Goal: Information Seeking & Learning: Learn about a topic

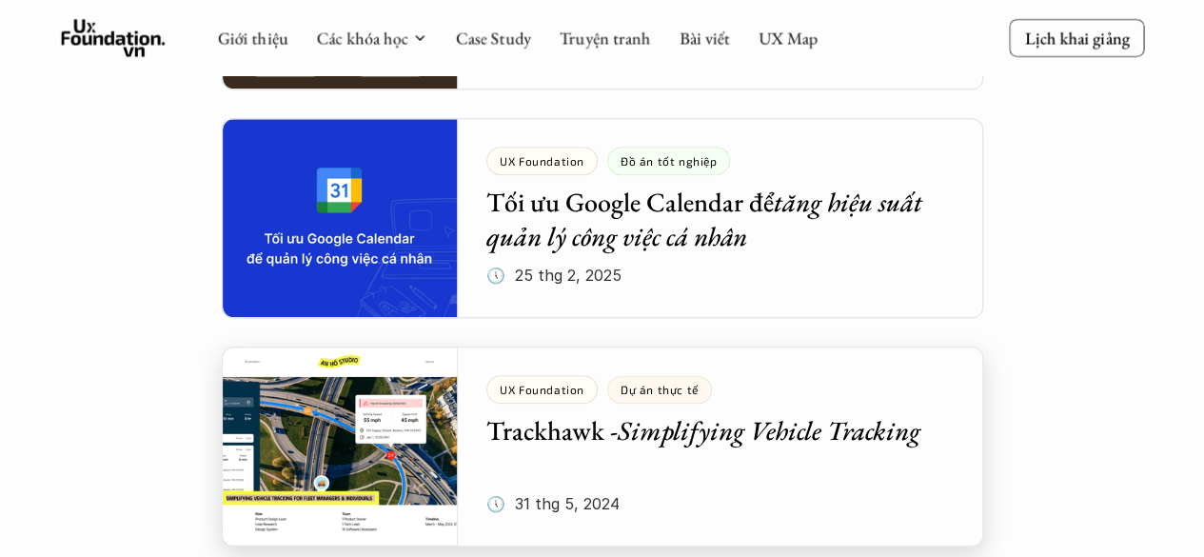
scroll to position [548, 0]
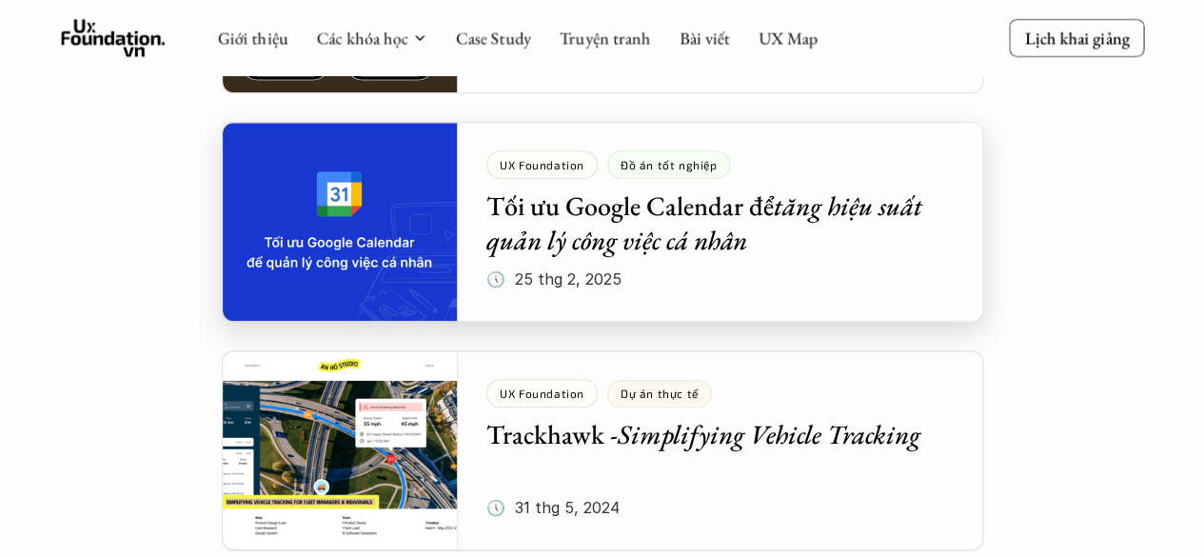
click at [490, 270] on div at bounding box center [602, 222] width 761 height 200
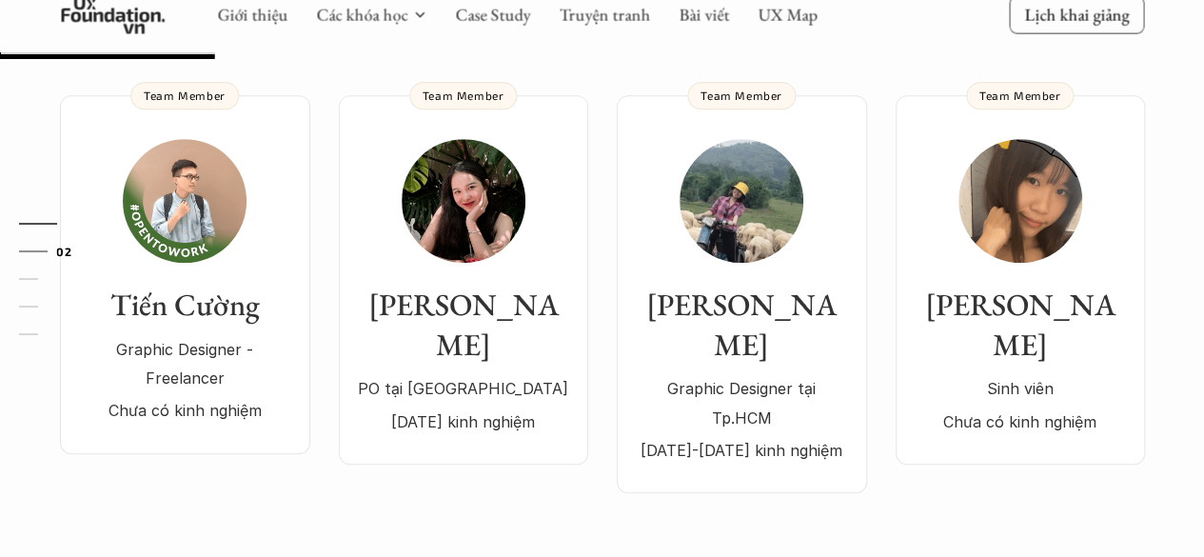
scroll to position [470, 0]
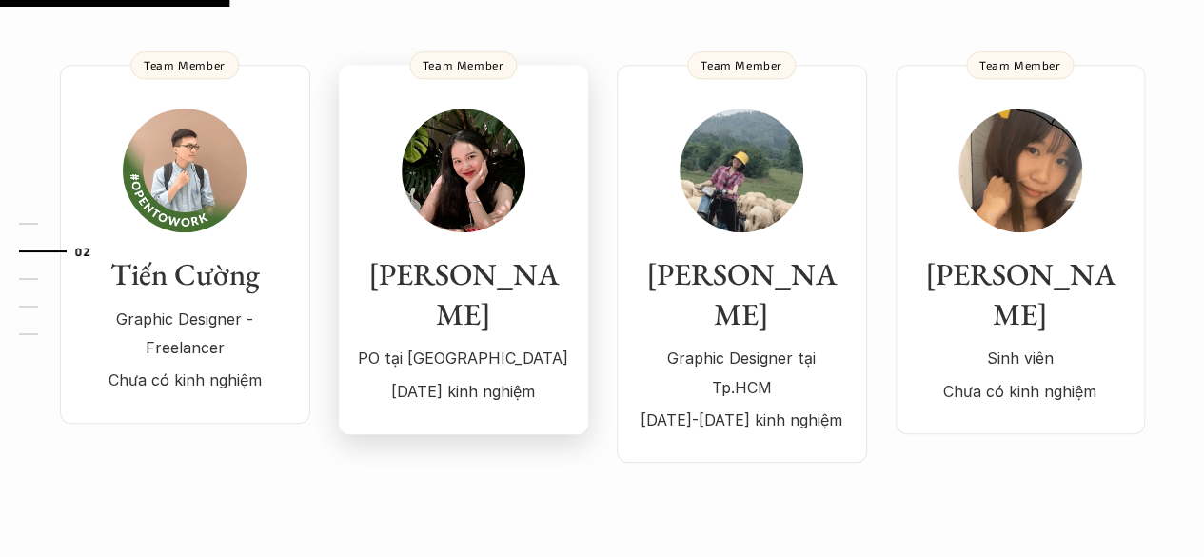
click at [449, 269] on h3 "[PERSON_NAME]" at bounding box center [463, 294] width 211 height 79
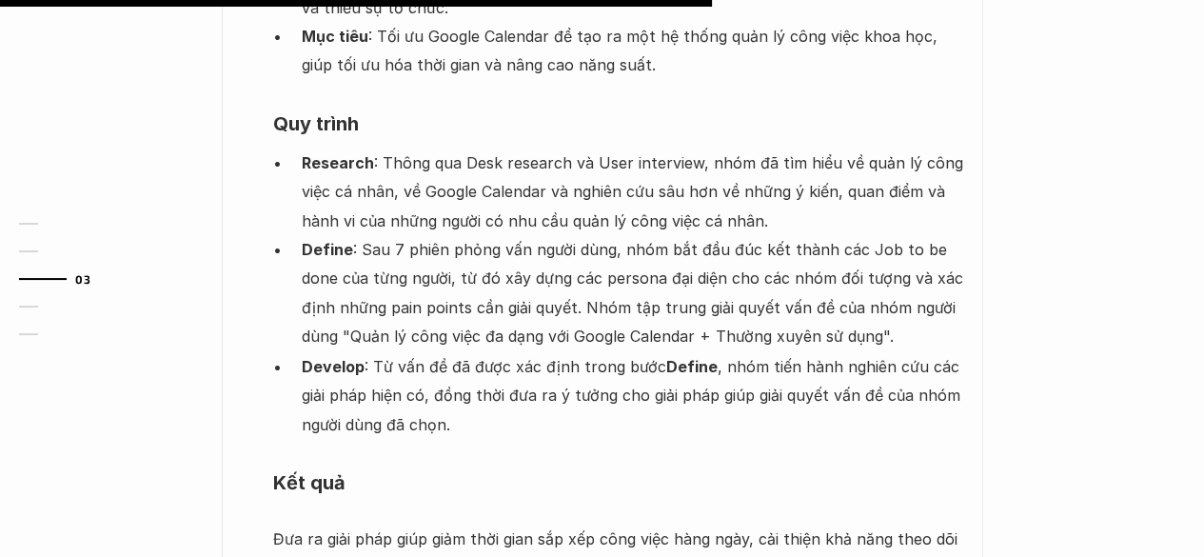
scroll to position [1461, 0]
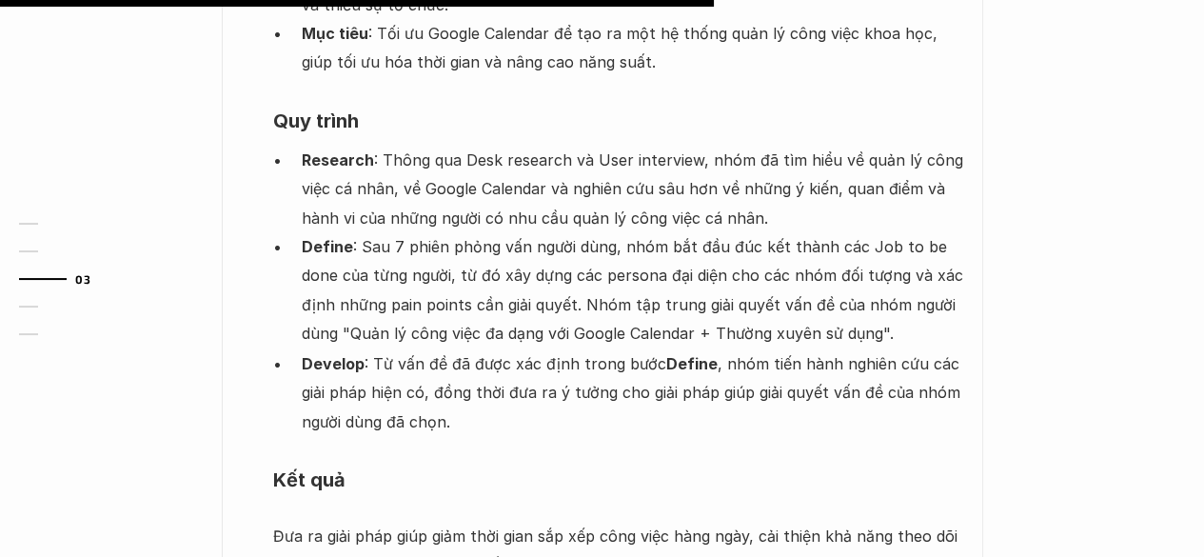
click at [556, 232] on p "Define : Sau 7 phiên phỏng vấn người dùng, nhóm bắt đầu đúc kết thành các Job t…" at bounding box center [633, 290] width 662 height 116
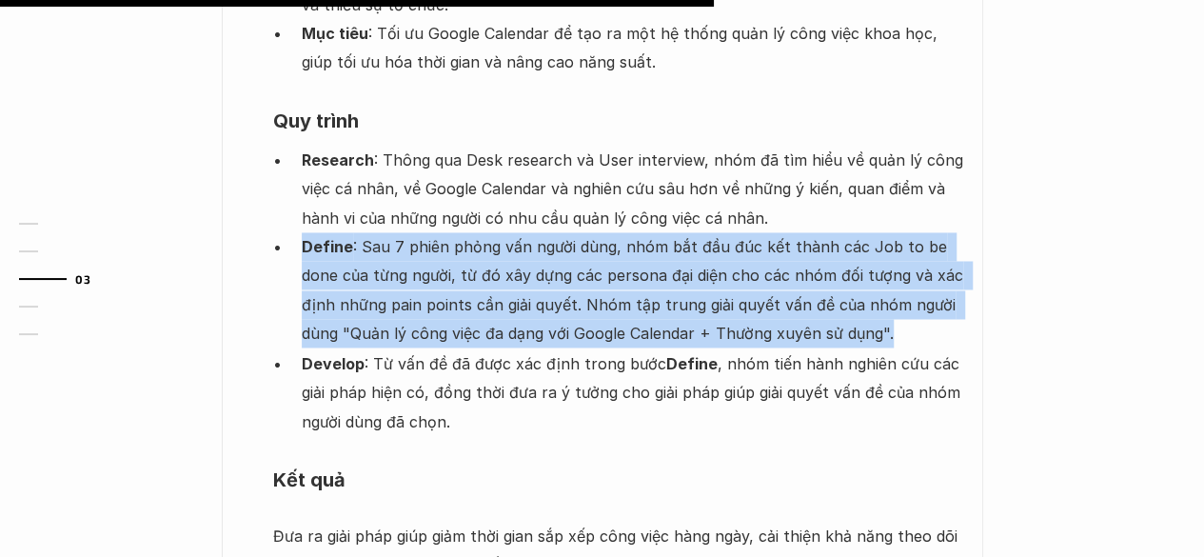
drag, startPoint x: 556, startPoint y: 165, endPoint x: 575, endPoint y: 178, distance: 23.2
click at [575, 232] on p "Define : Sau 7 phiên phỏng vấn người dùng, nhóm bắt đầu đúc kết thành các Job t…" at bounding box center [633, 290] width 662 height 116
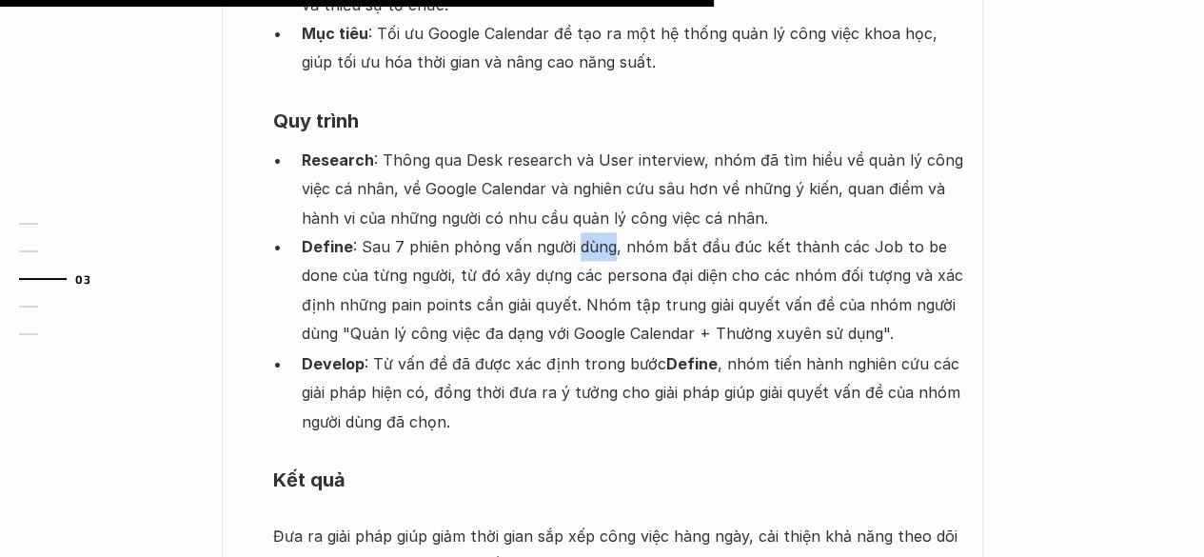
click at [575, 232] on p "Define : Sau 7 phiên phỏng vấn người dùng, nhóm bắt đầu đúc kết thành các Job t…" at bounding box center [633, 290] width 662 height 116
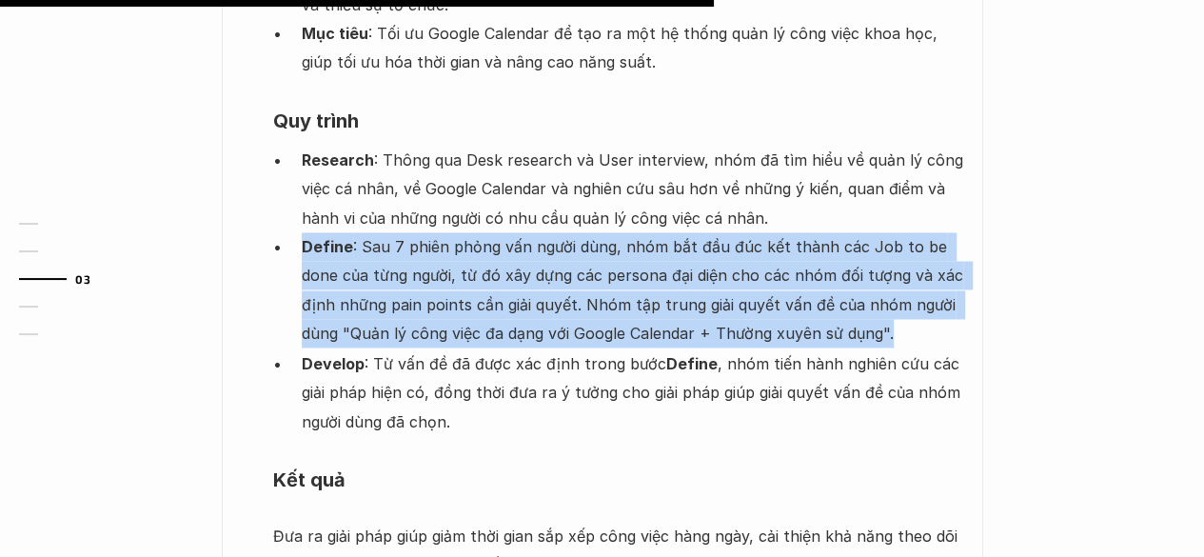
click at [575, 232] on p "Define : Sau 7 phiên phỏng vấn người dùng, nhóm bắt đầu đúc kết thành các Job t…" at bounding box center [633, 290] width 662 height 116
click at [577, 232] on p "Define : Sau 7 phiên phỏng vấn người dùng, nhóm bắt đầu đúc kết thành các Job t…" at bounding box center [633, 290] width 662 height 116
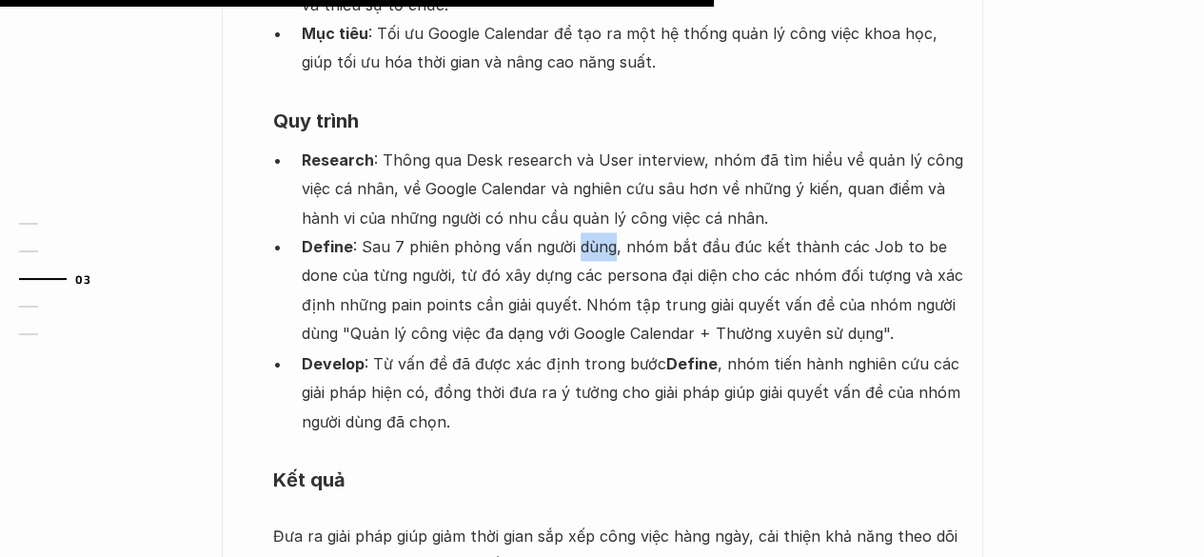
click at [577, 232] on p "Define : Sau 7 phiên phỏng vấn người dùng, nhóm bắt đầu đúc kết thành các Job t…" at bounding box center [633, 290] width 662 height 116
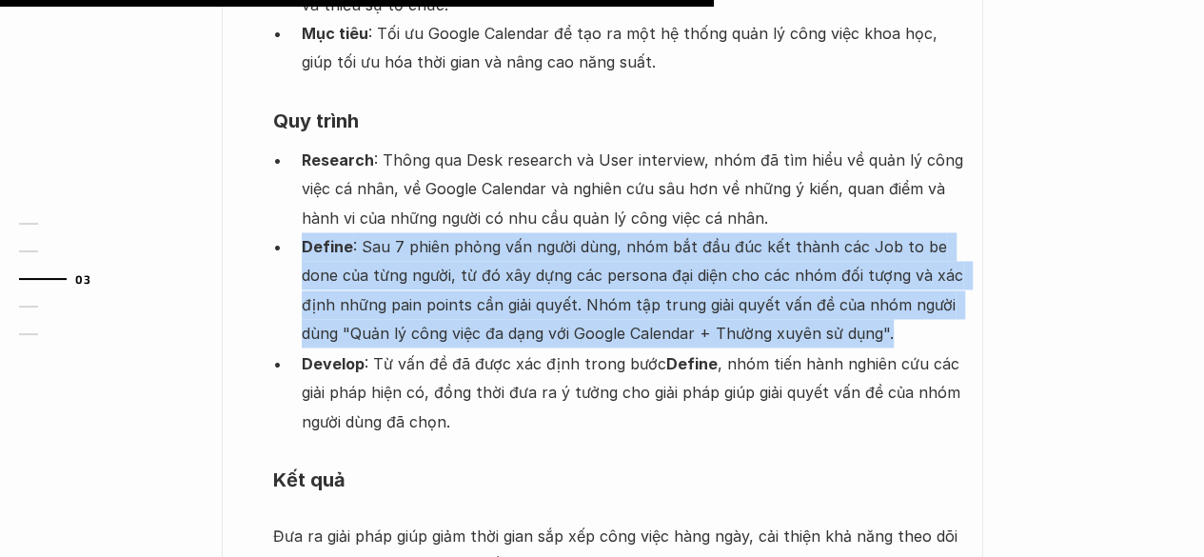
click at [577, 232] on p "Define : Sau 7 phiên phỏng vấn người dùng, nhóm bắt đầu đúc kết thành các Job t…" at bounding box center [633, 290] width 662 height 116
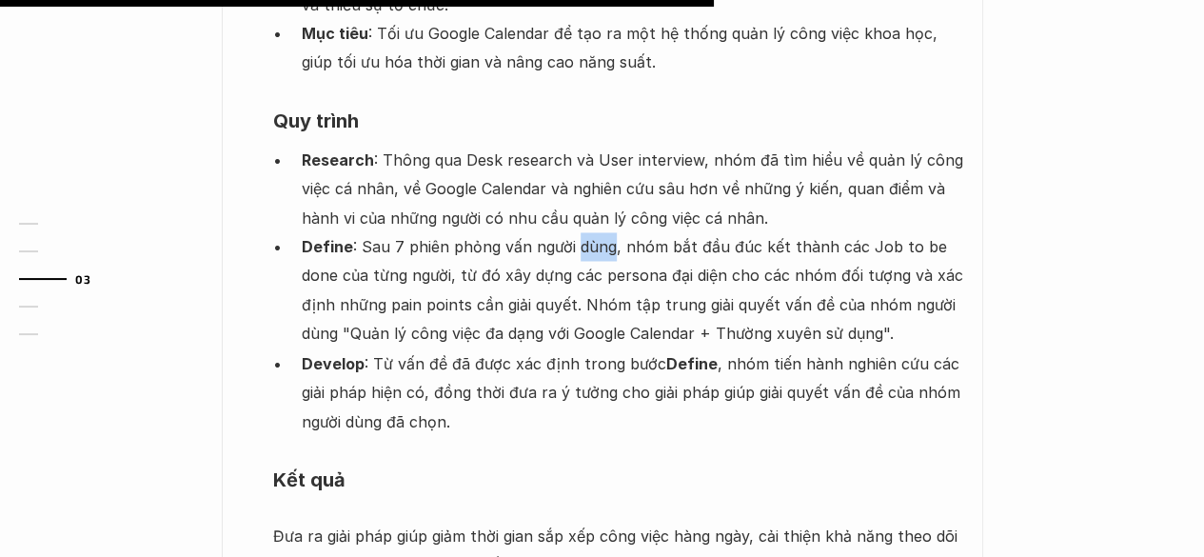
click at [577, 232] on p "Define : Sau 7 phiên phỏng vấn người dùng, nhóm bắt đầu đúc kết thành các Job t…" at bounding box center [633, 290] width 662 height 116
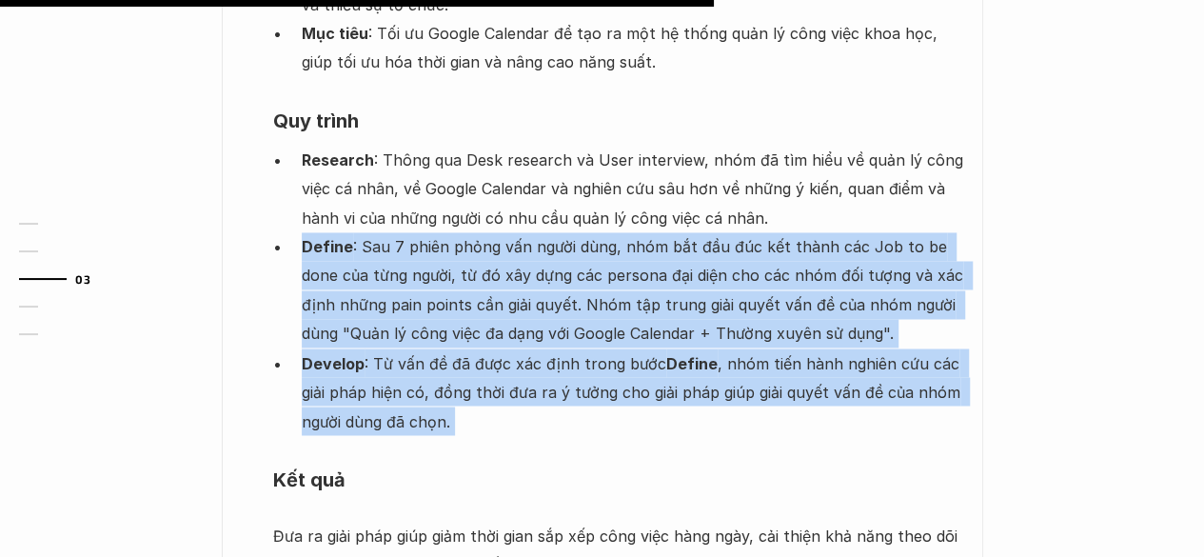
drag, startPoint x: 577, startPoint y: 180, endPoint x: 567, endPoint y: 296, distance: 116.5
click at [567, 296] on ul "Research : Thông qua Desk research và User interview, nhóm đã tìm hiểu về quản …" at bounding box center [618, 290] width 691 height 289
click at [567, 348] on p "Develop : Từ vấn đề đã được xác định trong bước Define , nhóm tiến hành nghiên …" at bounding box center [633, 391] width 662 height 87
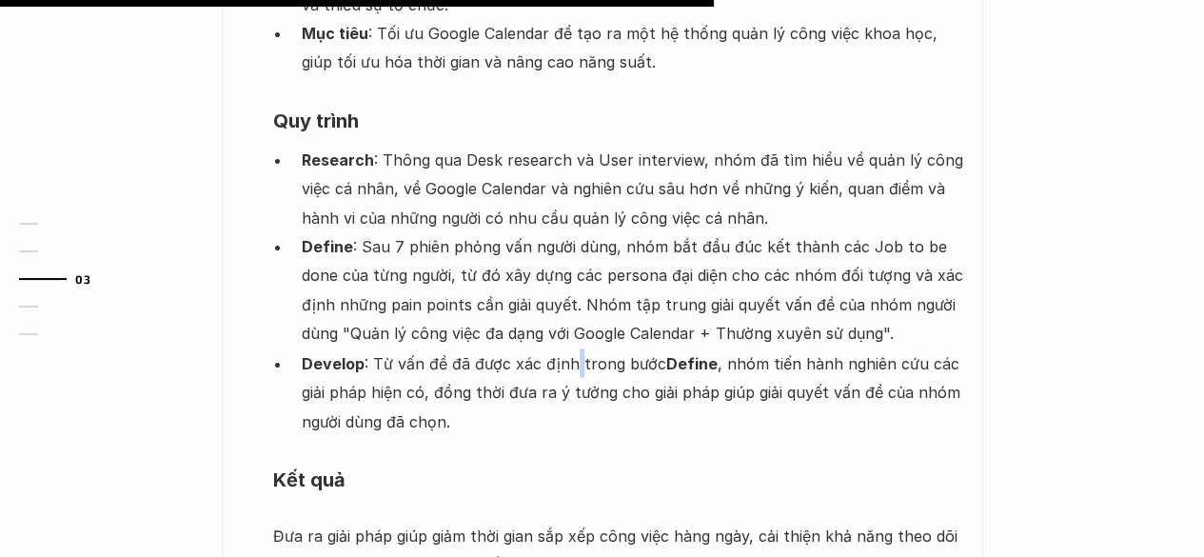
click at [567, 348] on p "Develop : Từ vấn đề đã được xác định trong bước Define , nhóm tiến hành nghiên …" at bounding box center [633, 391] width 662 height 87
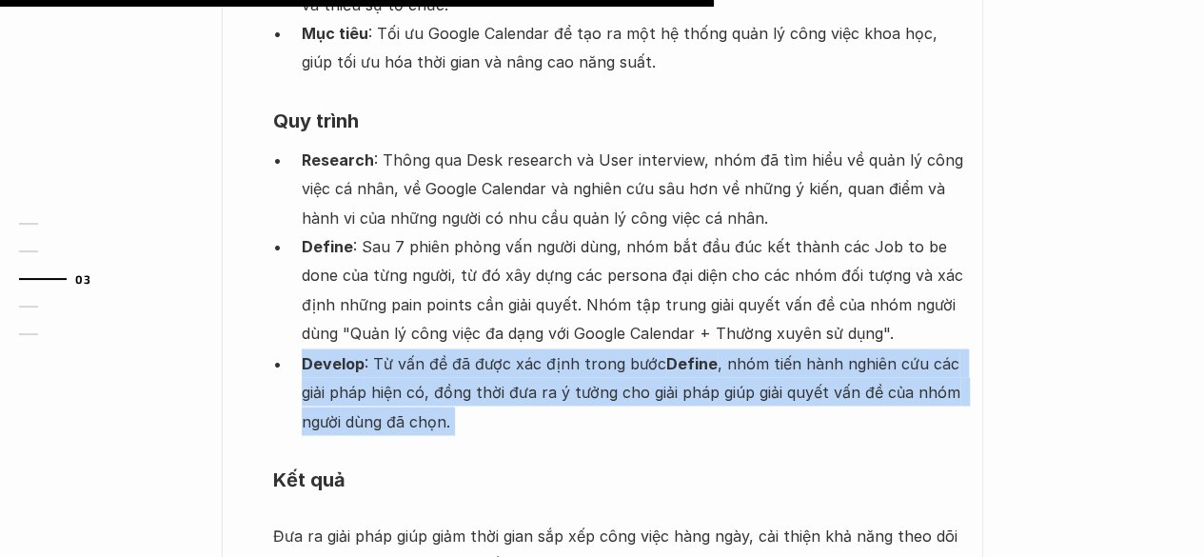
click at [567, 348] on p "Develop : Từ vấn đề đã được xác định trong bước Define , nhóm tiến hành nghiên …" at bounding box center [633, 391] width 662 height 87
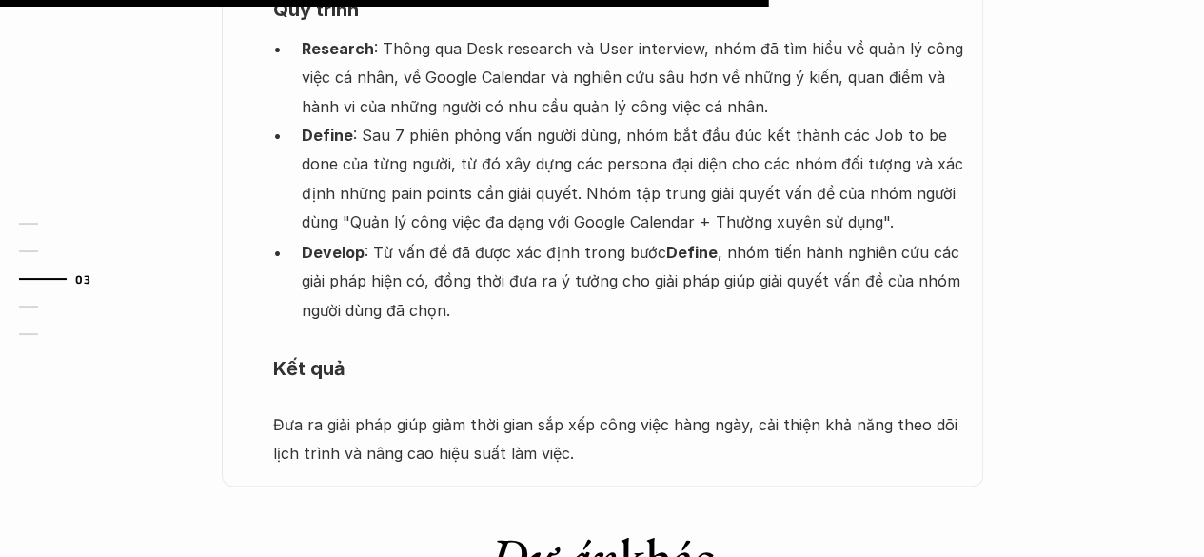
scroll to position [1573, 0]
click at [604, 236] on p "Develop : Từ vấn đề đã được xác định trong bước Define , nhóm tiến hành nghiên …" at bounding box center [633, 279] width 662 height 87
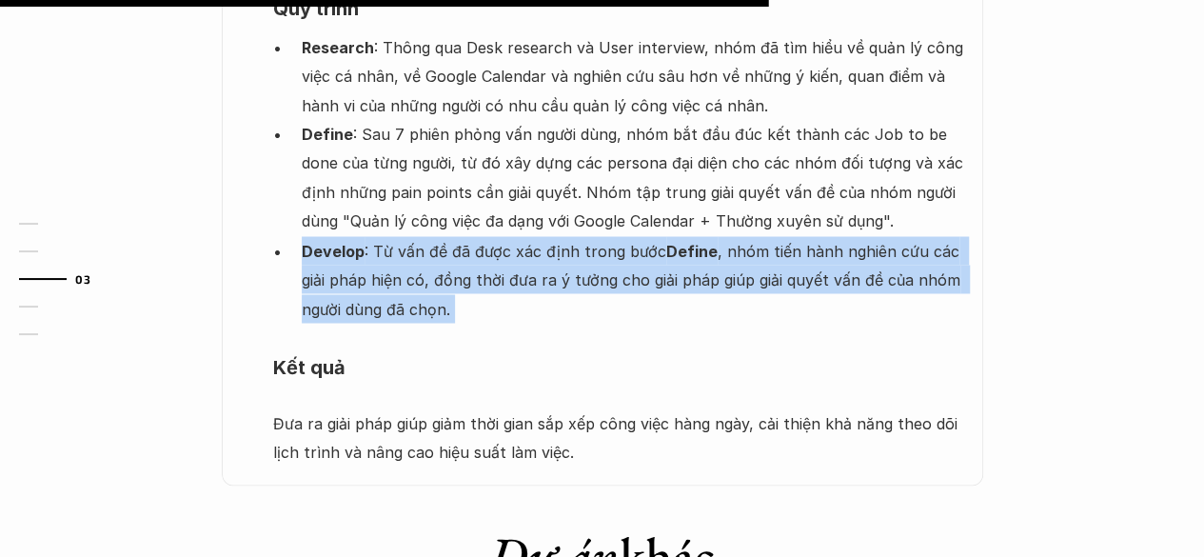
click at [604, 236] on p "Develop : Từ vấn đề đã được xác định trong bước Define , nhóm tiến hành nghiên …" at bounding box center [633, 279] width 662 height 87
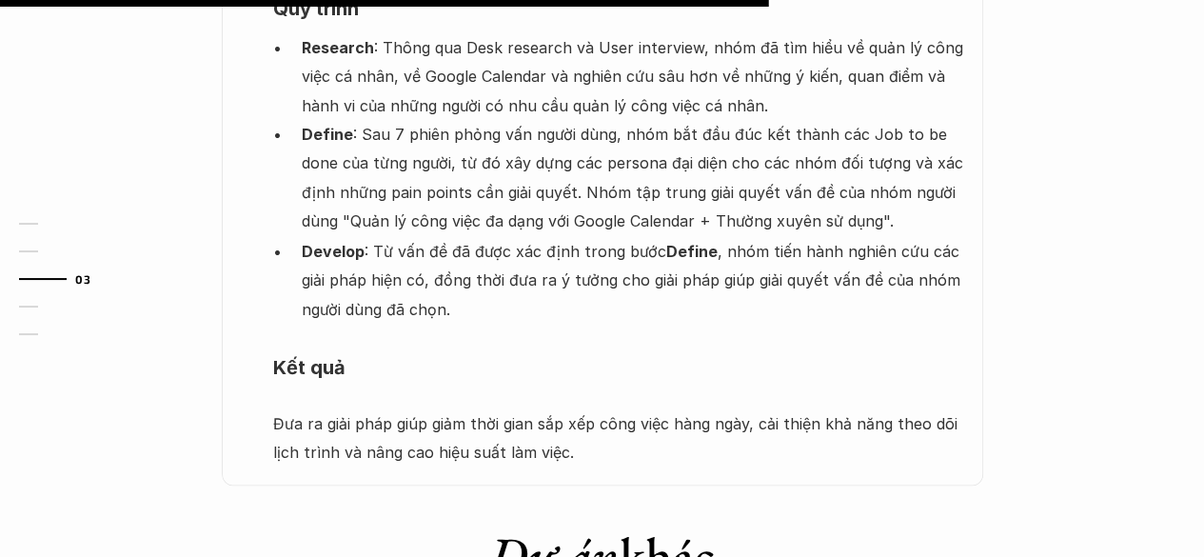
click at [544, 408] on p "Đưa ra giải pháp giúp giảm thời gian sắp xếp công việc hàng ngày, cải thiện khả…" at bounding box center [618, 437] width 691 height 58
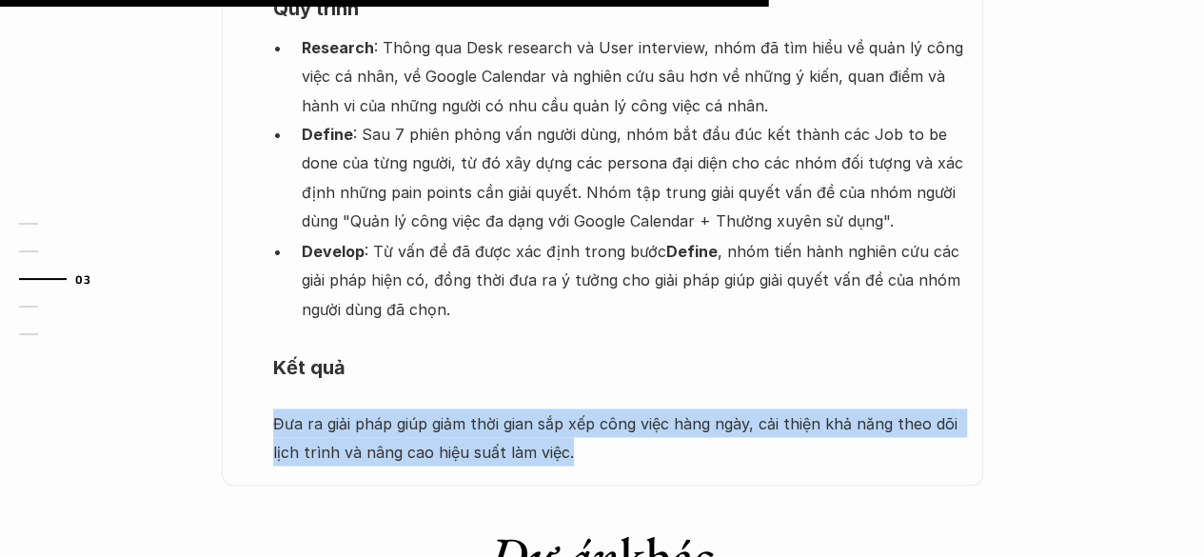
click at [544, 408] on p "Đưa ra giải pháp giúp giảm thời gian sắp xếp công việc hàng ngày, cải thiện khả…" at bounding box center [618, 437] width 691 height 58
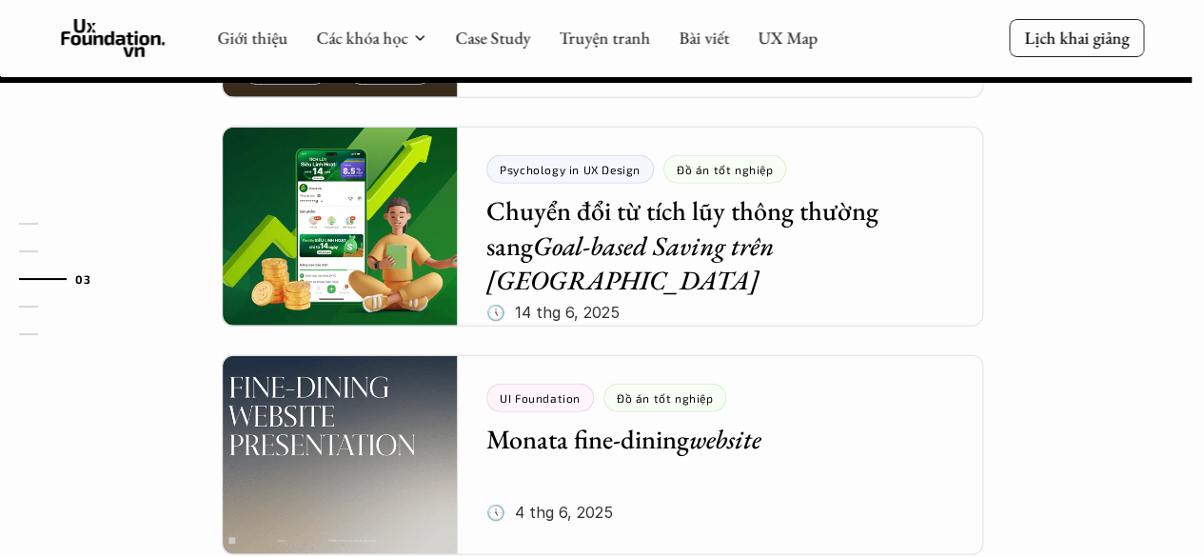
scroll to position [2438, 0]
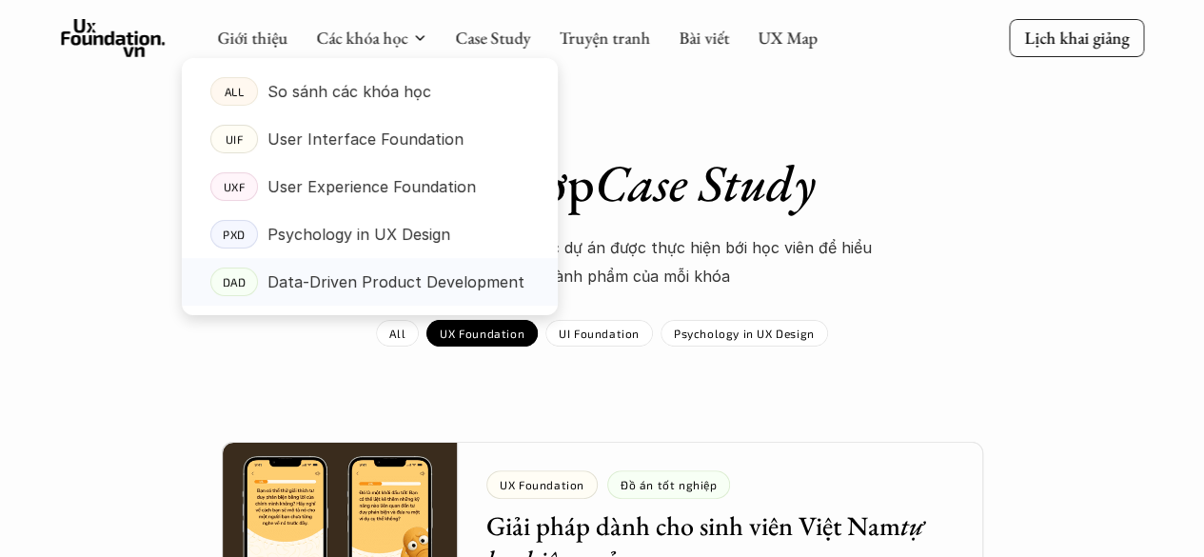
click at [335, 279] on p "Data-Driven Product Development" at bounding box center [395, 281] width 257 height 29
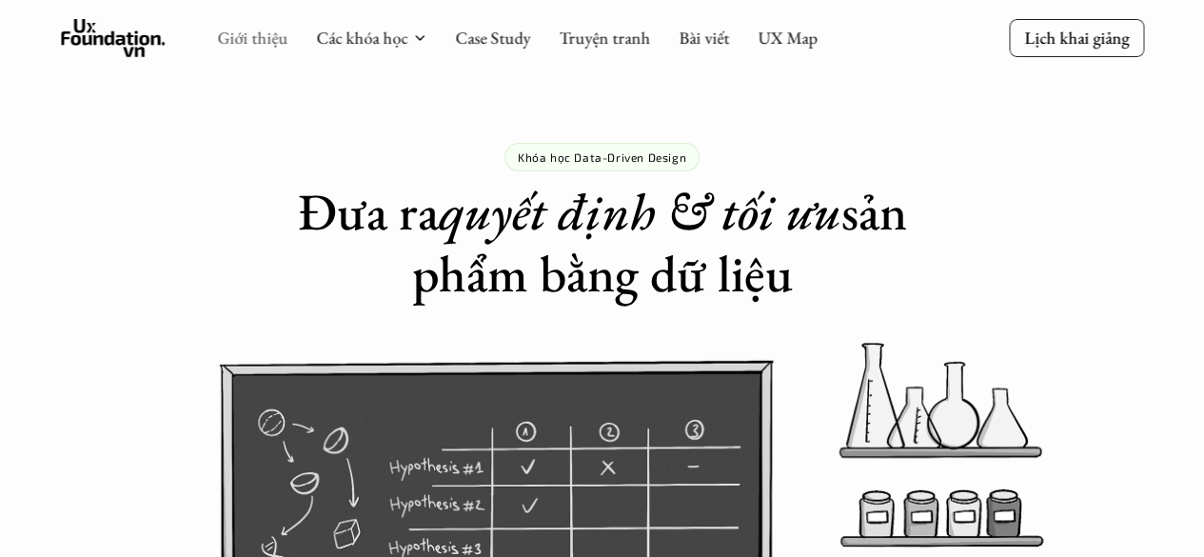
click at [267, 44] on link "Giới thiệu" at bounding box center [252, 38] width 70 height 22
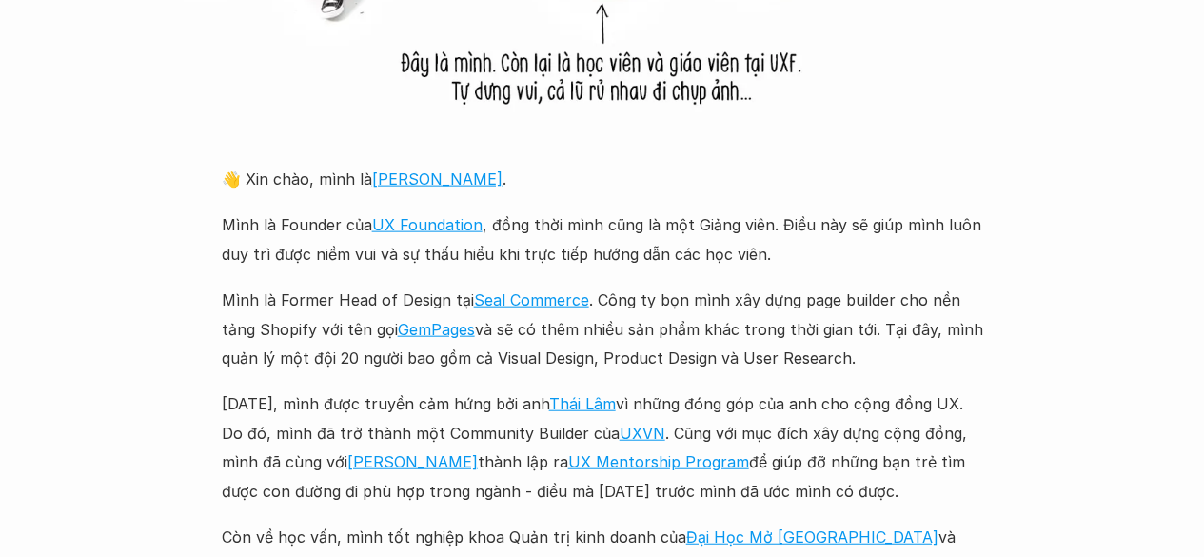
scroll to position [2089, 0]
click at [542, 334] on p "Mình là Former Head of Design tại Seal Commerce . Công ty bọn mình xây dựng pag…" at bounding box center [602, 328] width 761 height 87
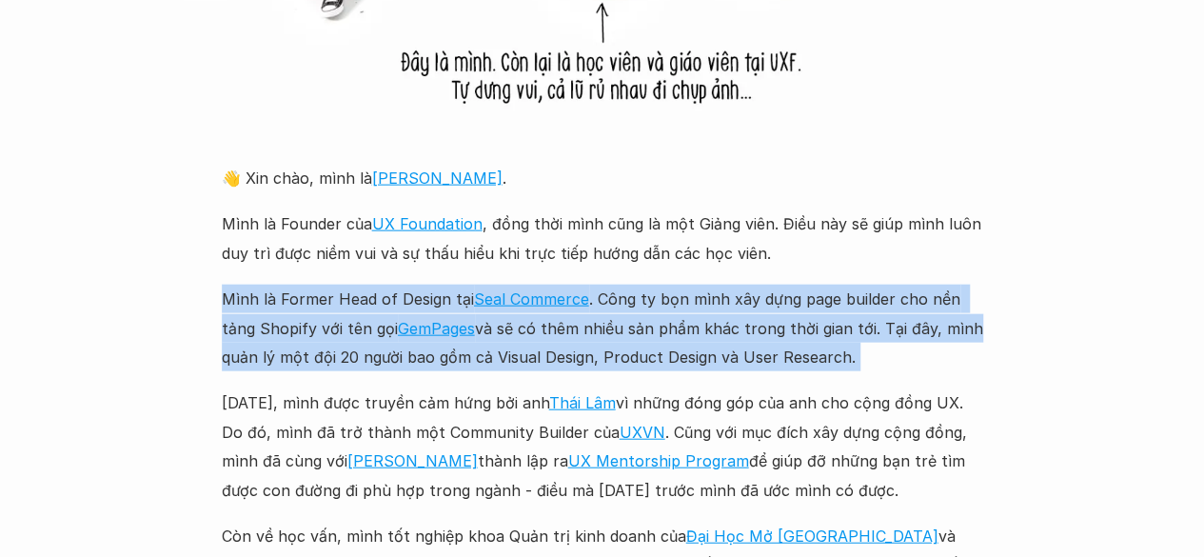
click at [542, 334] on p "Mình là Former Head of Design tại Seal Commerce . Công ty bọn mình xây dựng pag…" at bounding box center [602, 328] width 761 height 87
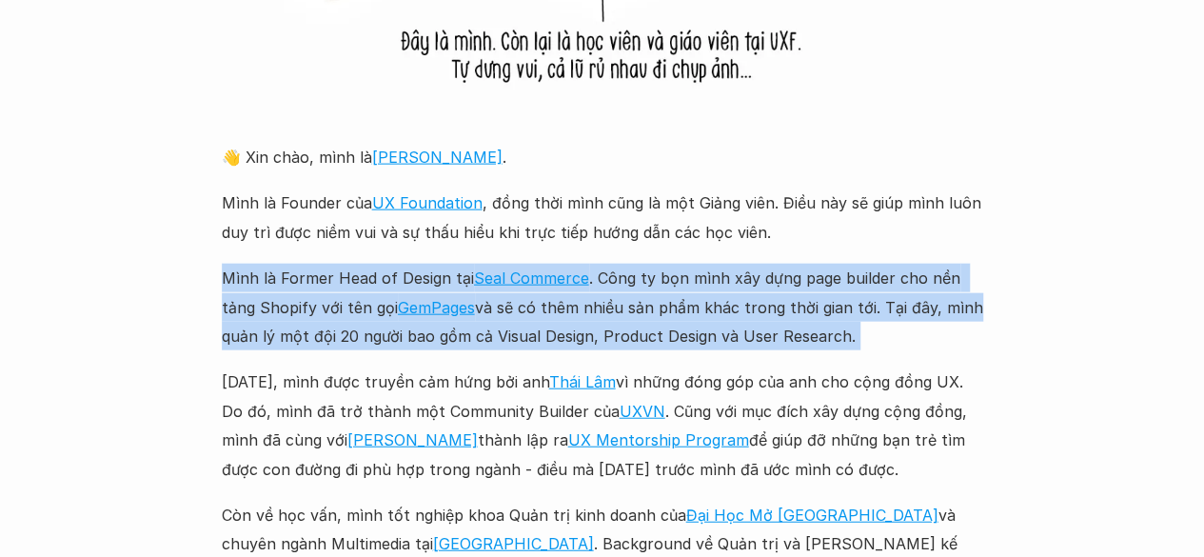
scroll to position [2111, 0]
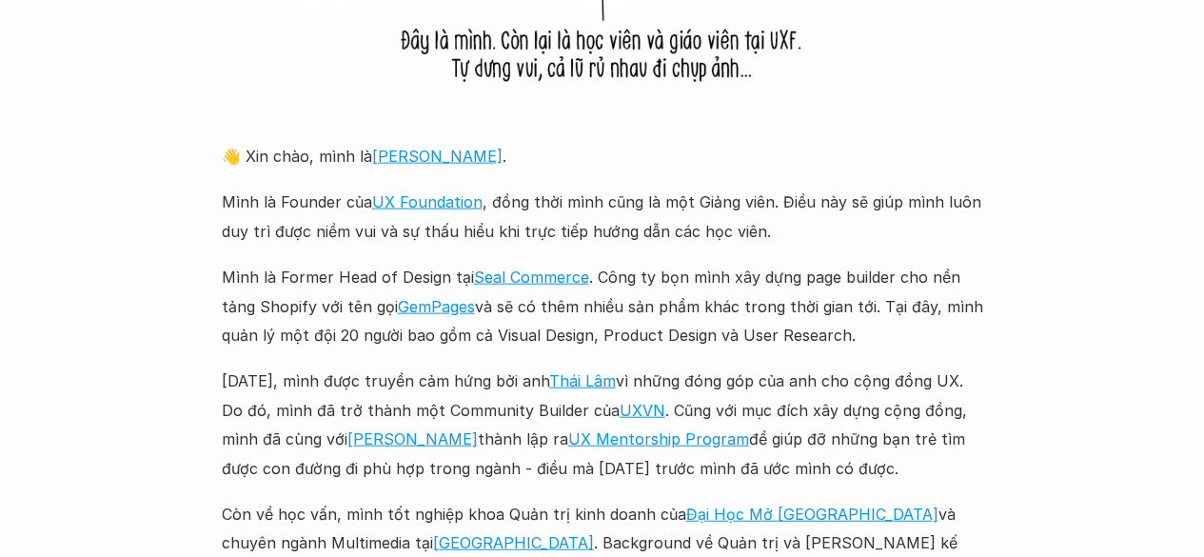
click at [504, 378] on p "[DATE], mình được truyền cảm hứng bởi anh [PERSON_NAME] vì những đóng góp của a…" at bounding box center [602, 424] width 761 height 116
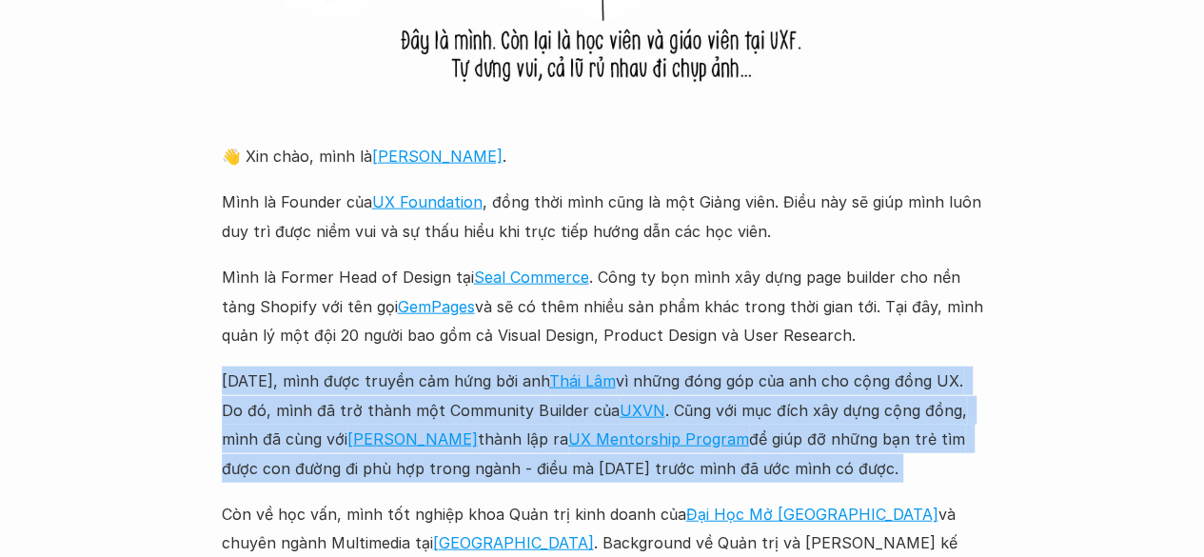
click at [504, 378] on p "[DATE], mình được truyền cảm hứng bởi anh [PERSON_NAME] vì những đóng góp của a…" at bounding box center [602, 424] width 761 height 116
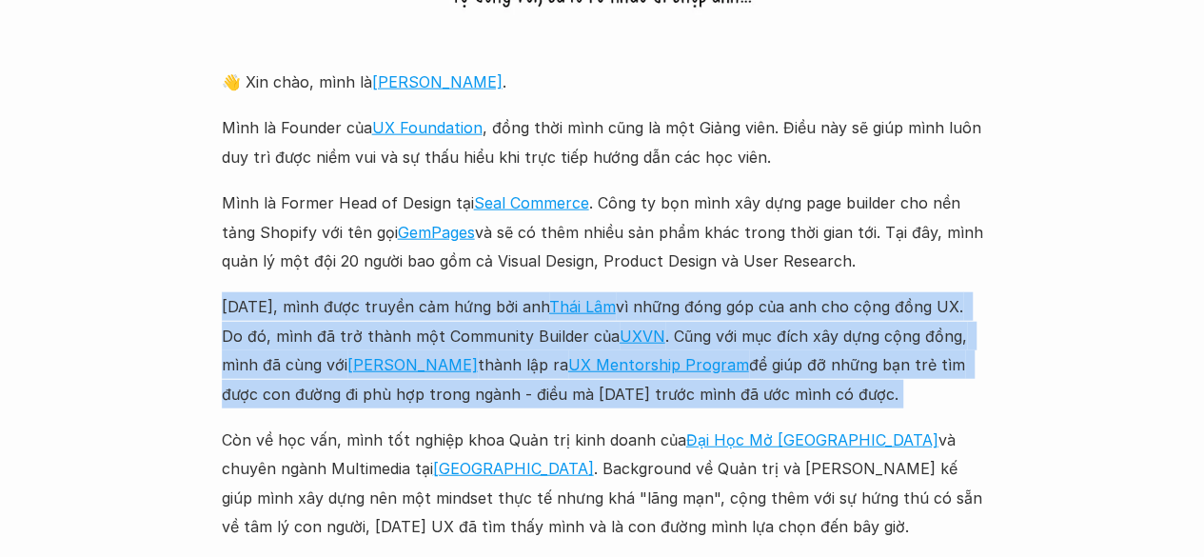
scroll to position [2191, 0]
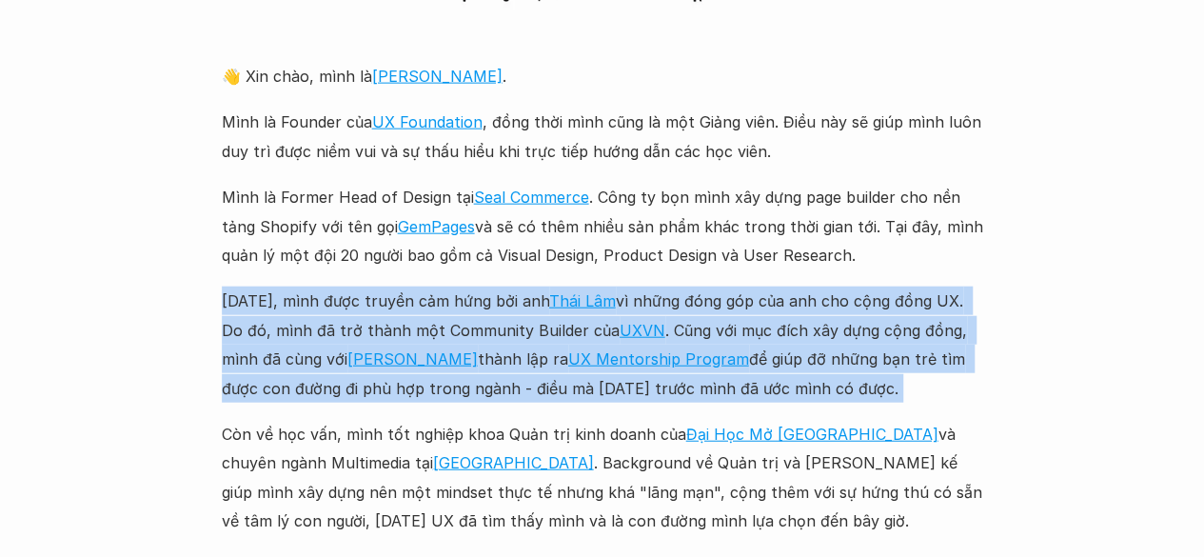
click at [527, 314] on p "[DATE], mình được truyền cảm hứng bởi anh [PERSON_NAME] vì những đóng góp của a…" at bounding box center [602, 345] width 761 height 116
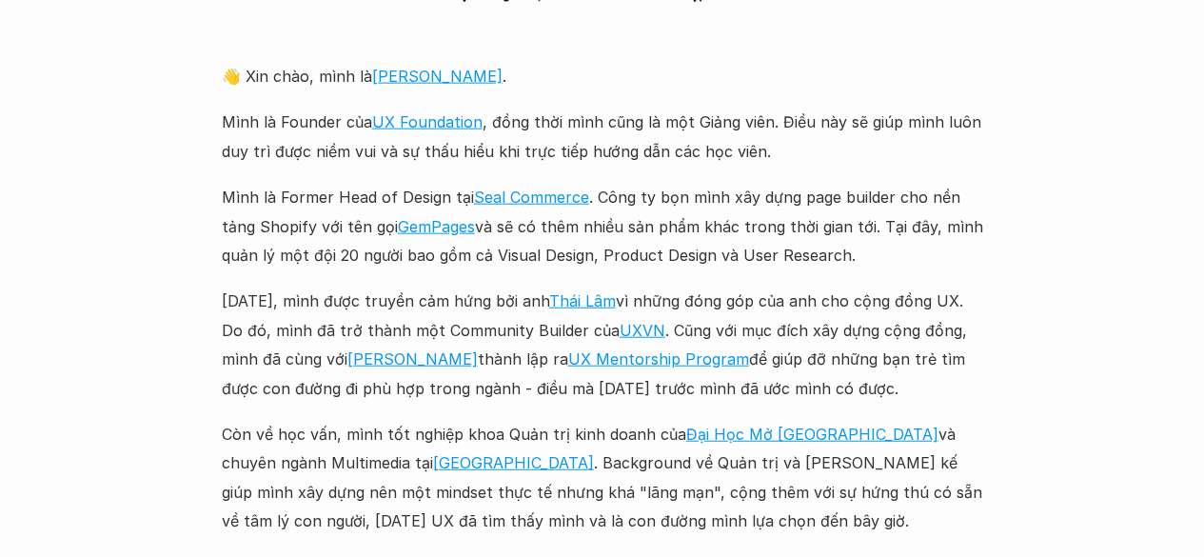
click at [579, 241] on p "Mình là Former Head of Design tại Seal Commerce . Công ty bọn mình xây dựng pag…" at bounding box center [602, 226] width 761 height 87
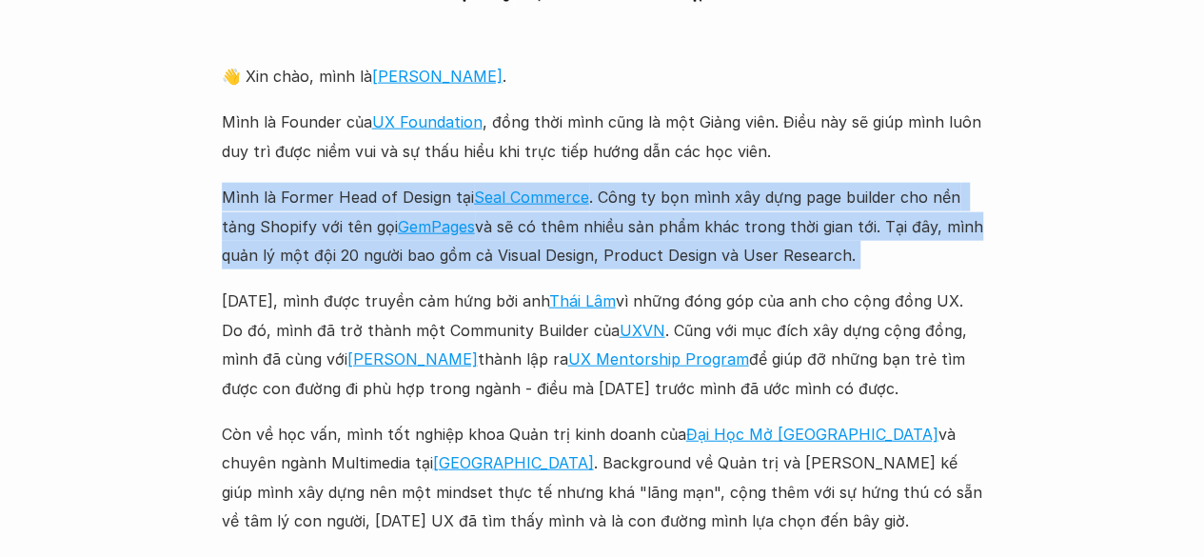
click at [579, 241] on p "Mình là Former Head of Design tại Seal Commerce . Công ty bọn mình xây dựng pag…" at bounding box center [602, 226] width 761 height 87
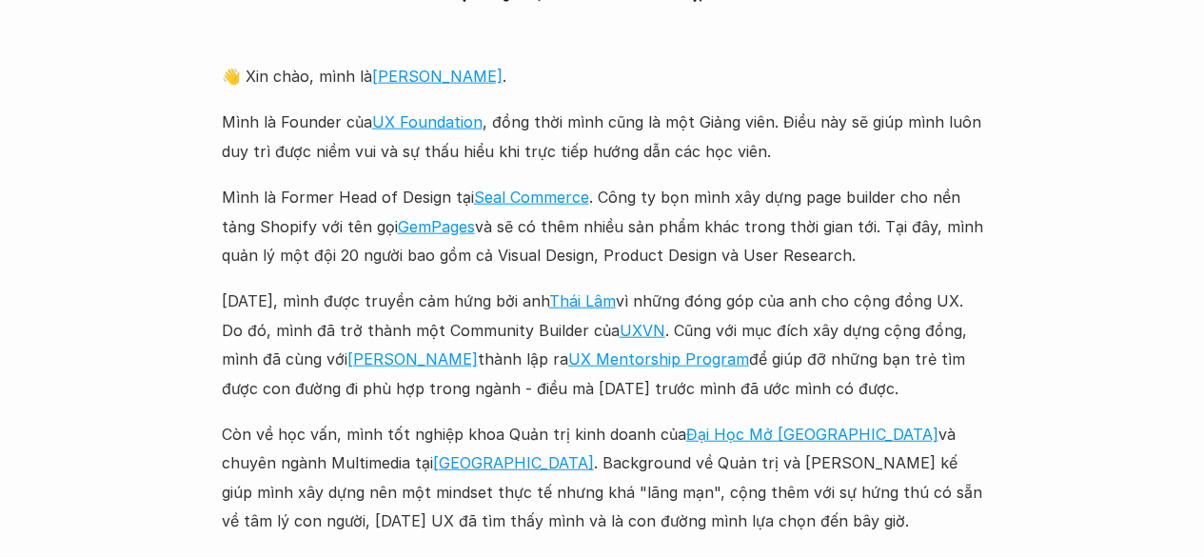
click at [512, 298] on p "[DATE], mình được truyền cảm hứng bởi anh [PERSON_NAME] vì những đóng góp của a…" at bounding box center [602, 345] width 761 height 116
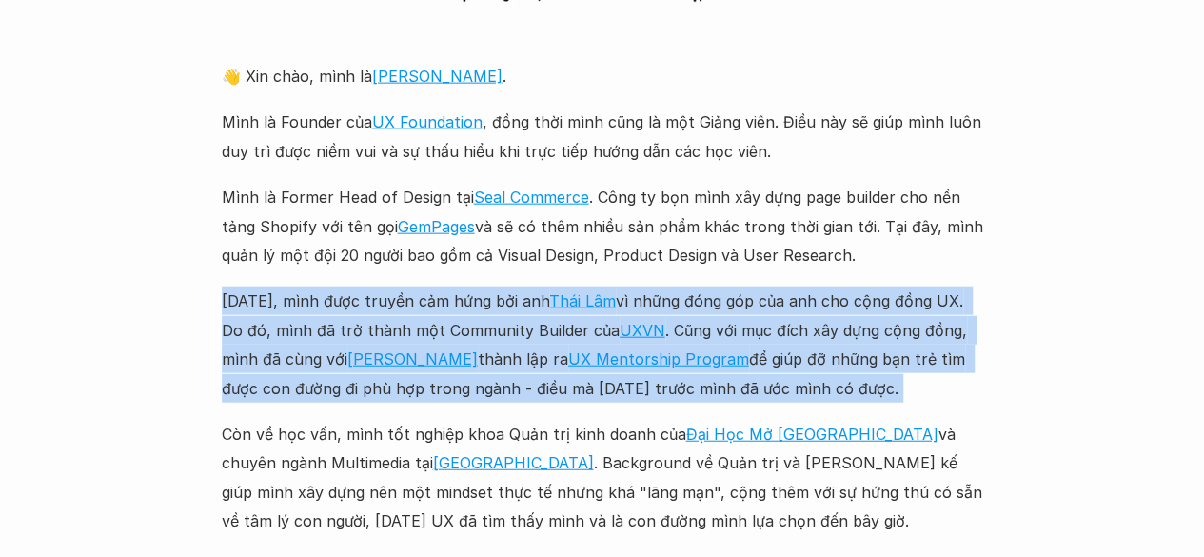
click at [512, 298] on p "[DATE], mình được truyền cảm hứng bởi anh [PERSON_NAME] vì những đóng góp của a…" at bounding box center [602, 345] width 761 height 116
click at [518, 310] on p "[DATE], mình được truyền cảm hứng bởi anh [PERSON_NAME] vì những đóng góp của a…" at bounding box center [602, 345] width 761 height 116
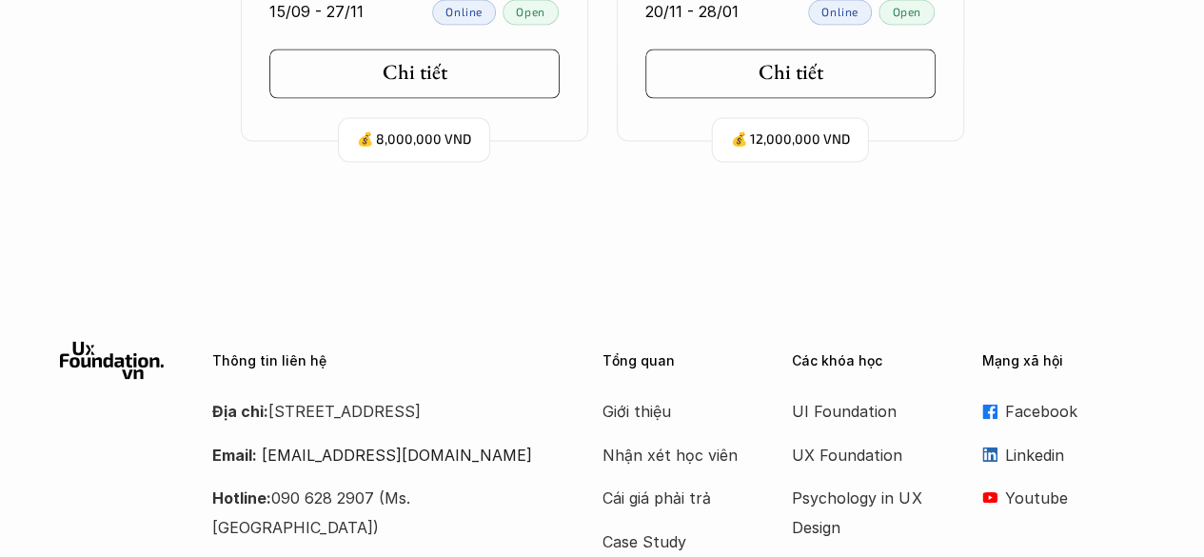
scroll to position [5259, 0]
